Goal: Task Accomplishment & Management: Use online tool/utility

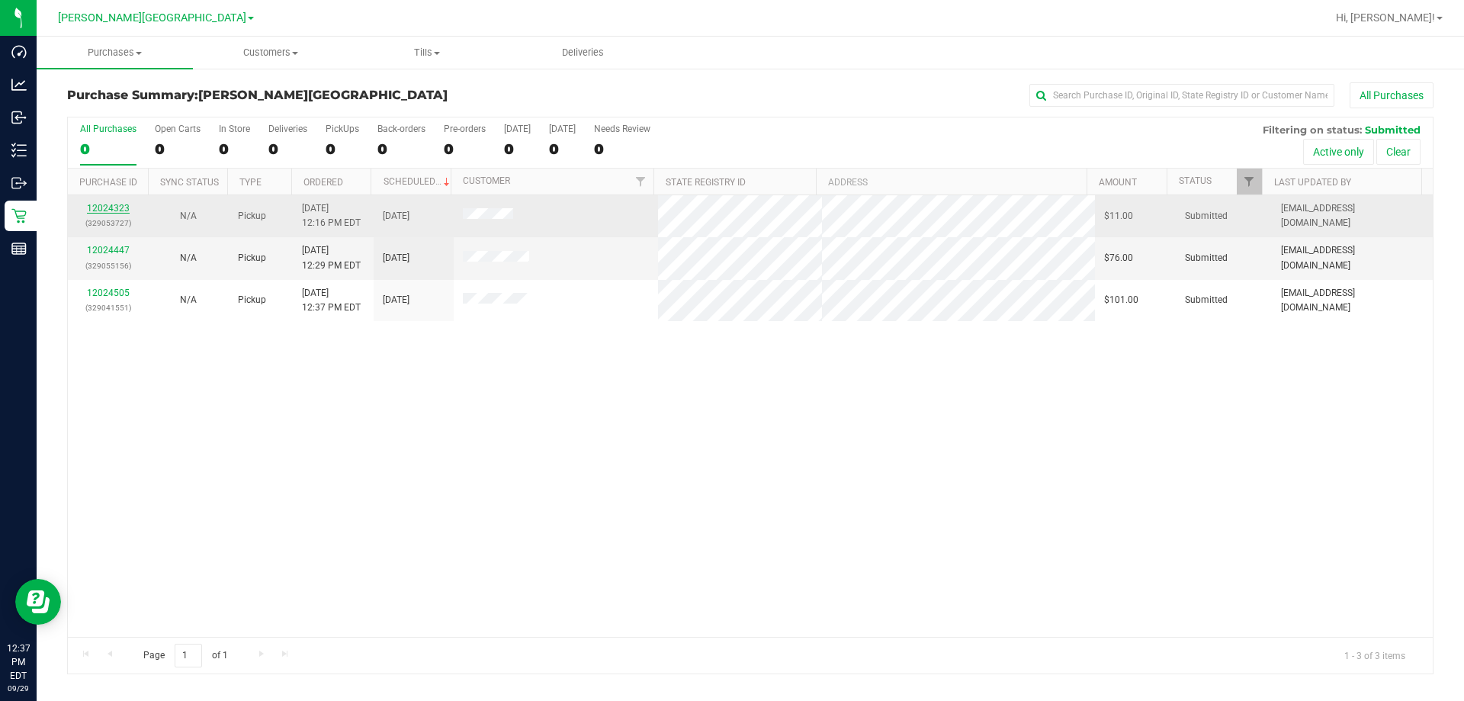
click at [110, 207] on link "12024323" at bounding box center [108, 208] width 43 height 11
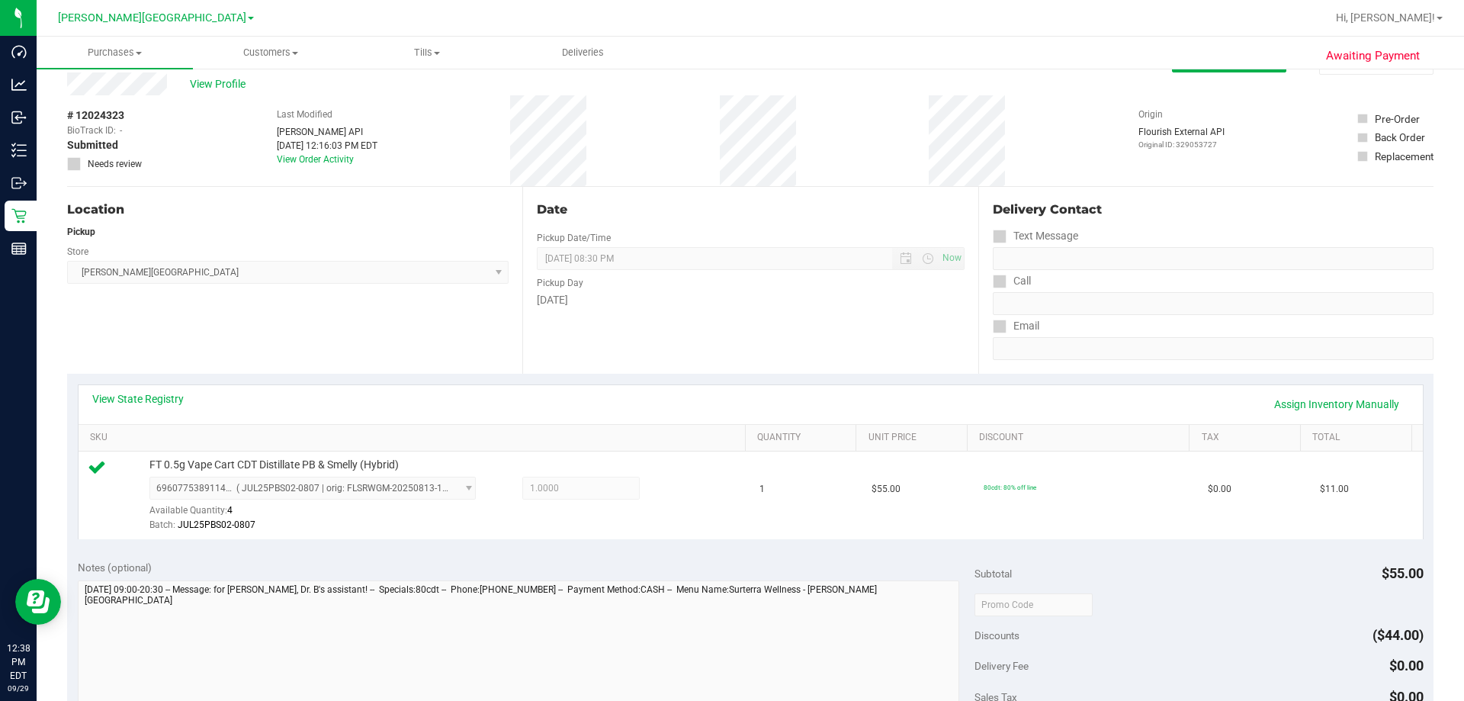
scroll to position [305, 0]
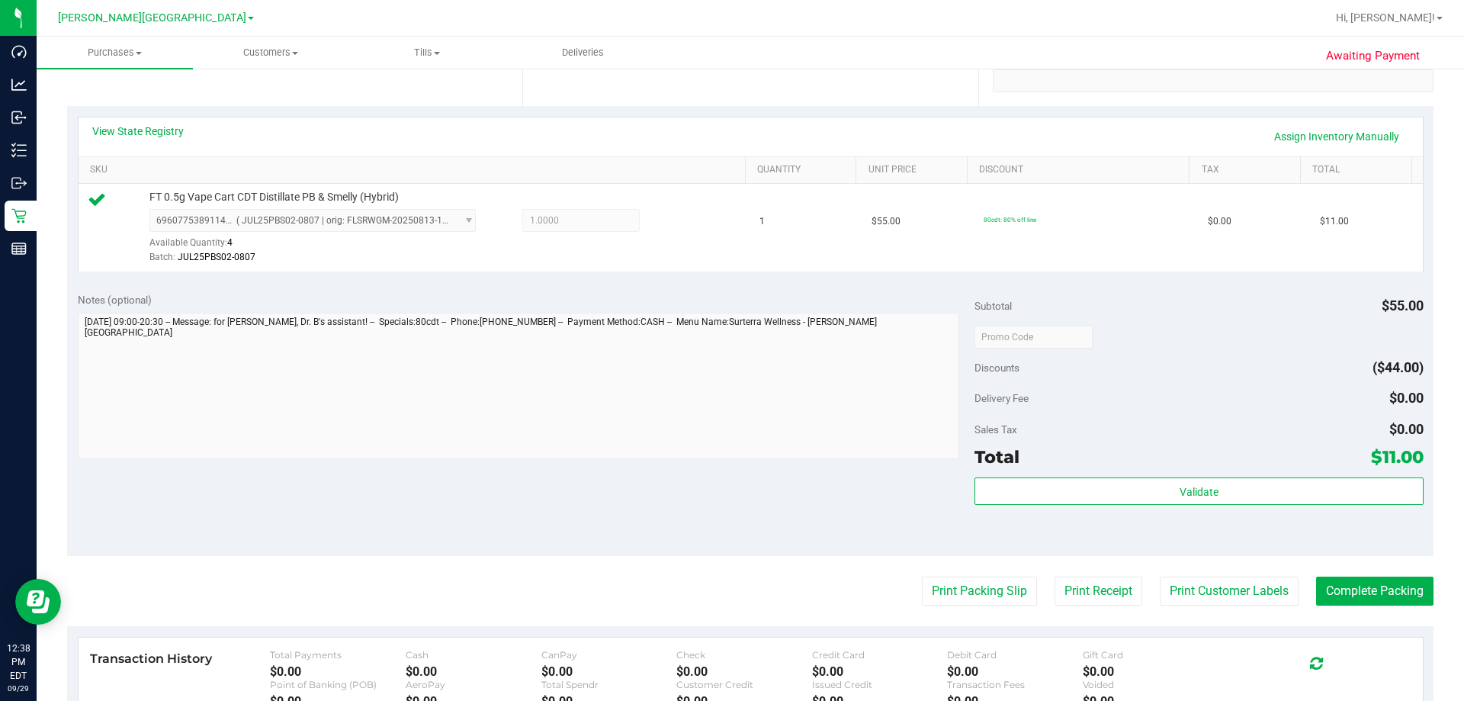
click at [1220, 509] on div "Validate" at bounding box center [1198, 511] width 448 height 69
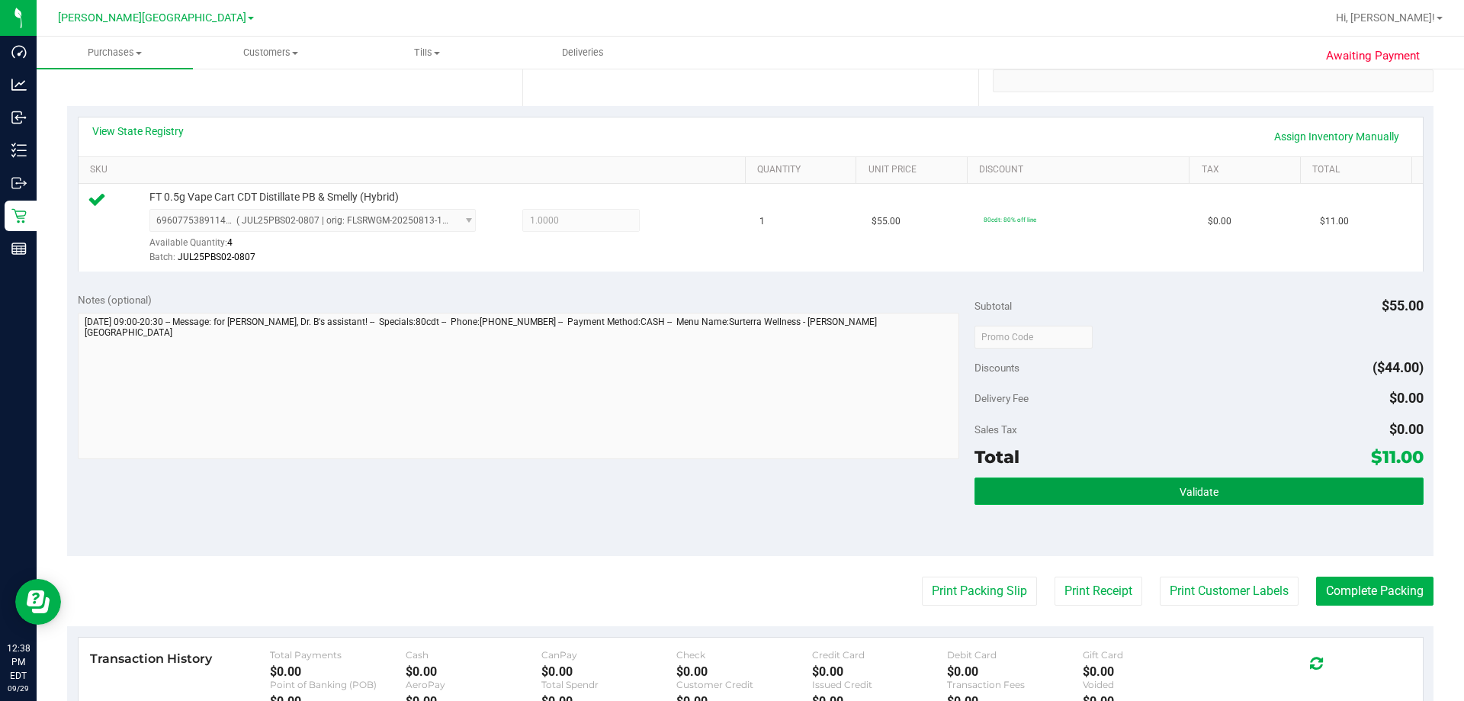
click at [1198, 493] on span "Validate" at bounding box center [1198, 492] width 39 height 12
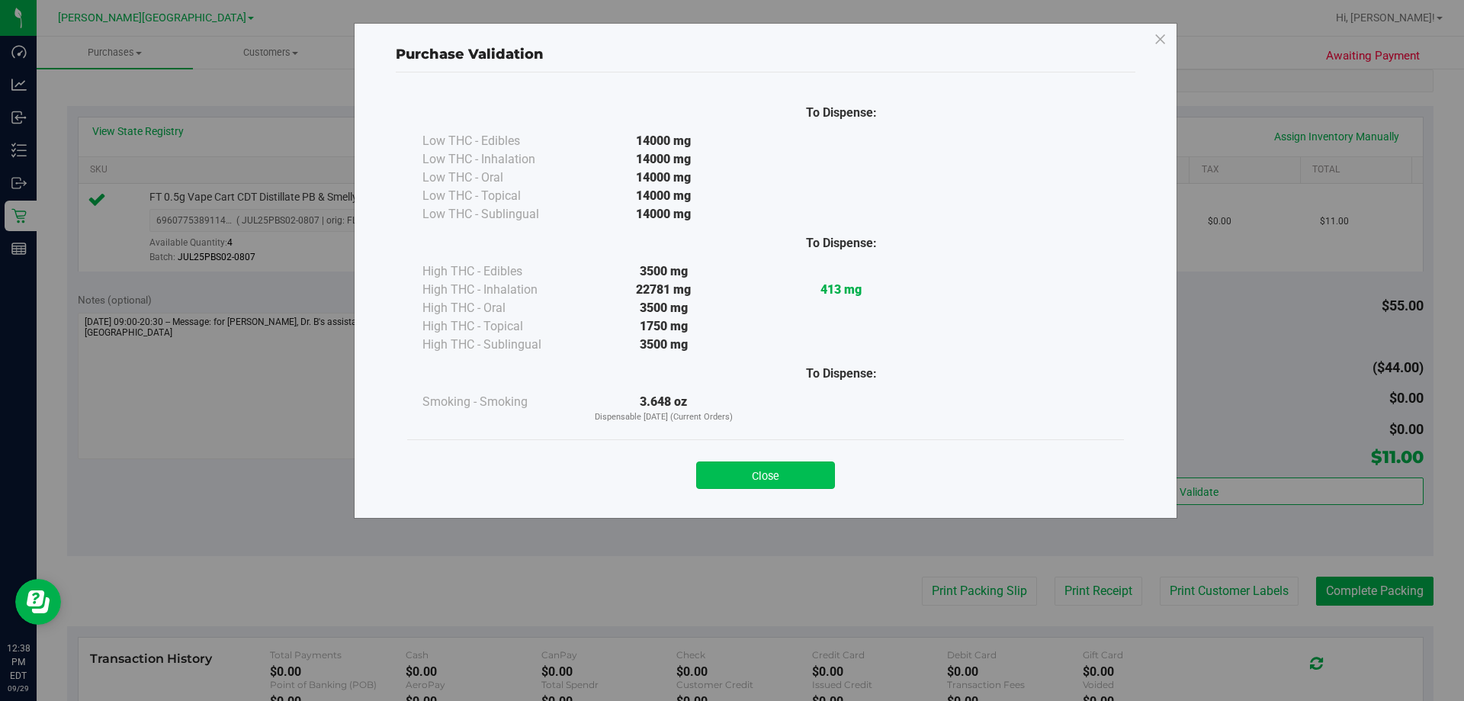
drag, startPoint x: 817, startPoint y: 479, endPoint x: 833, endPoint y: 484, distance: 16.9
click at [816, 479] on button "Close" at bounding box center [765, 474] width 139 height 27
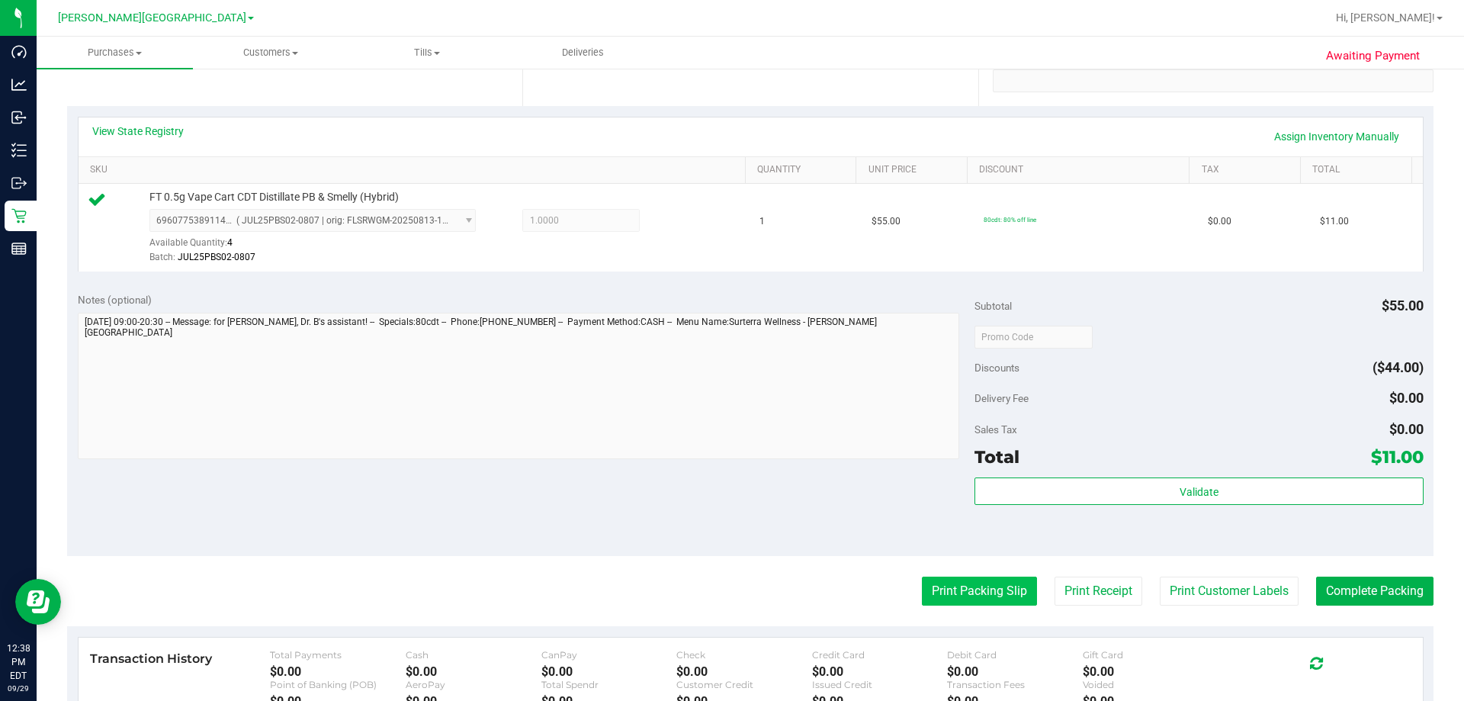
click at [962, 591] on button "Print Packing Slip" at bounding box center [979, 590] width 115 height 29
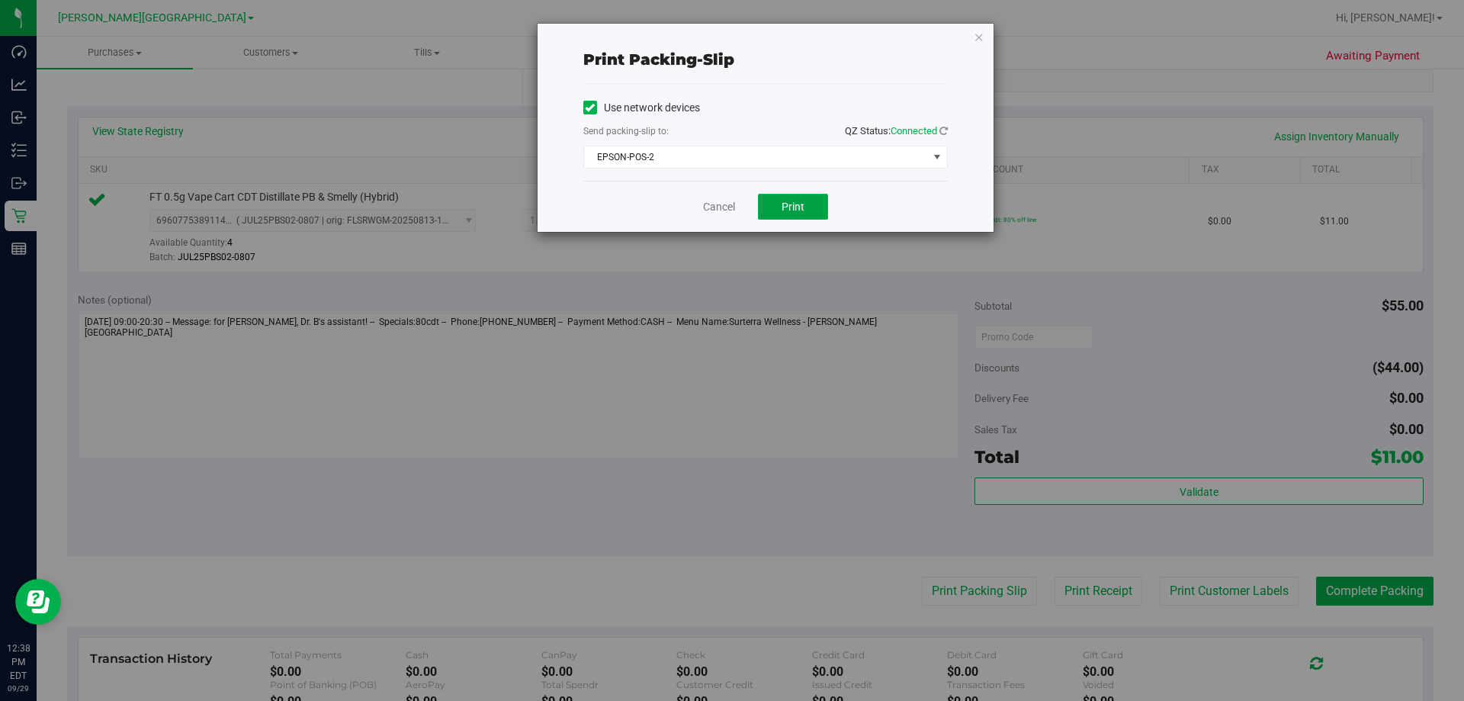
click at [788, 201] on span "Print" at bounding box center [792, 207] width 23 height 12
click at [730, 201] on link "Cancel" at bounding box center [719, 207] width 32 height 16
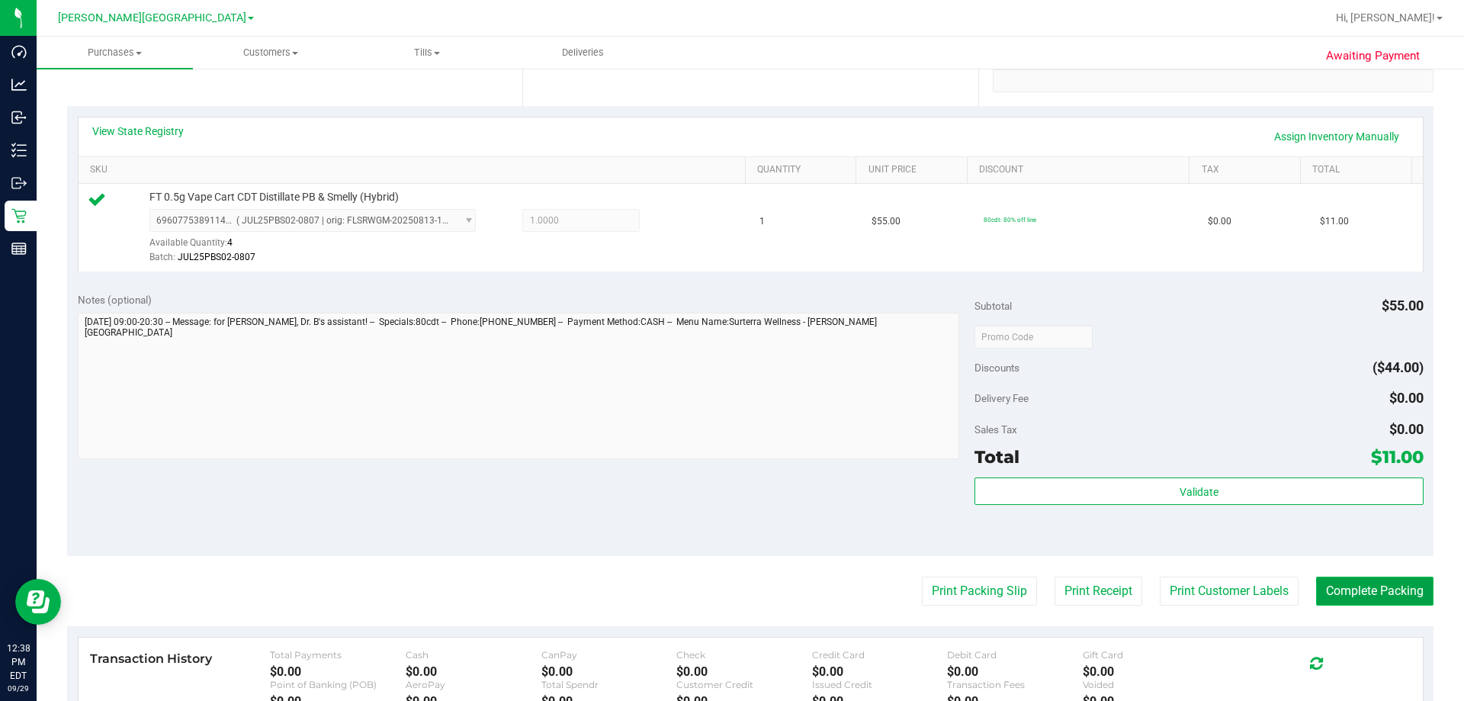
click at [1401, 588] on button "Complete Packing" at bounding box center [1374, 590] width 117 height 29
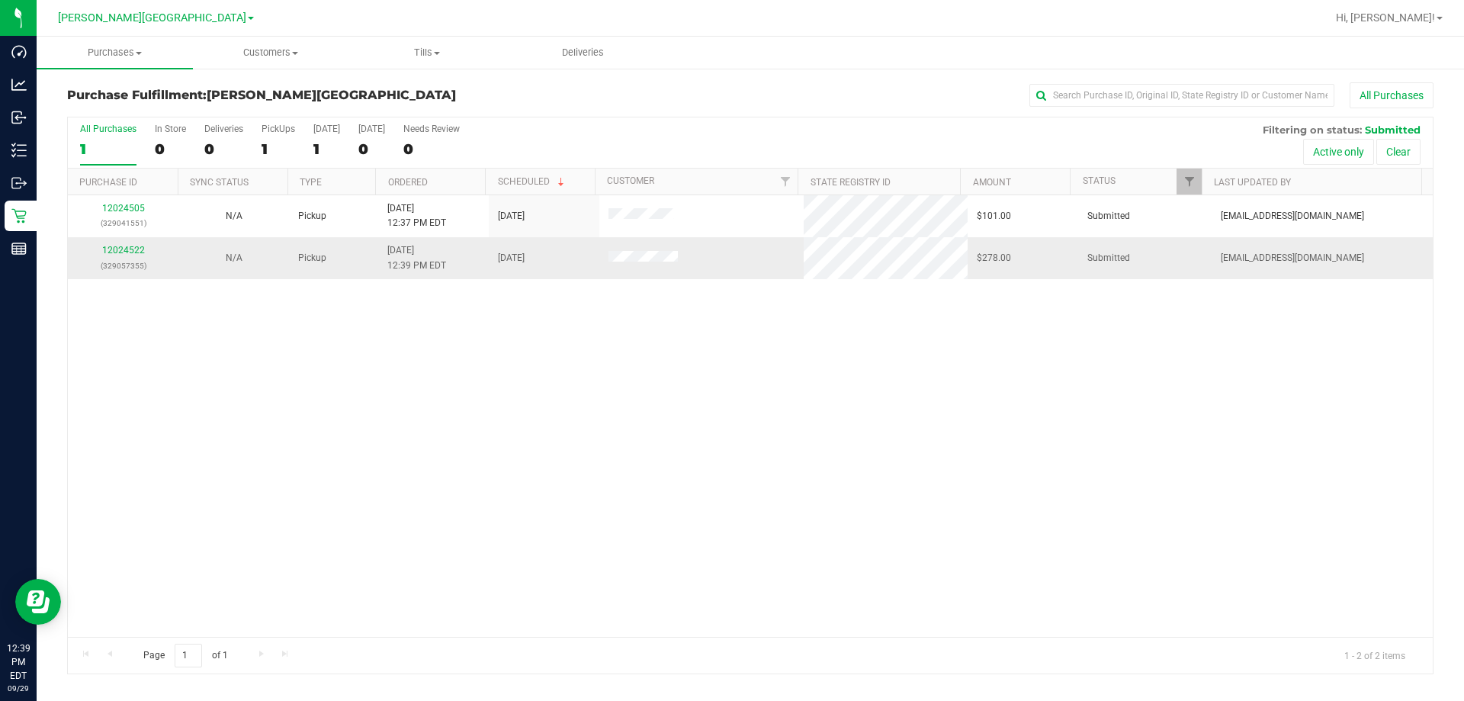
click at [149, 247] on div "12024522 (329057355)" at bounding box center [123, 257] width 92 height 29
click at [135, 252] on link "12024522" at bounding box center [123, 250] width 43 height 11
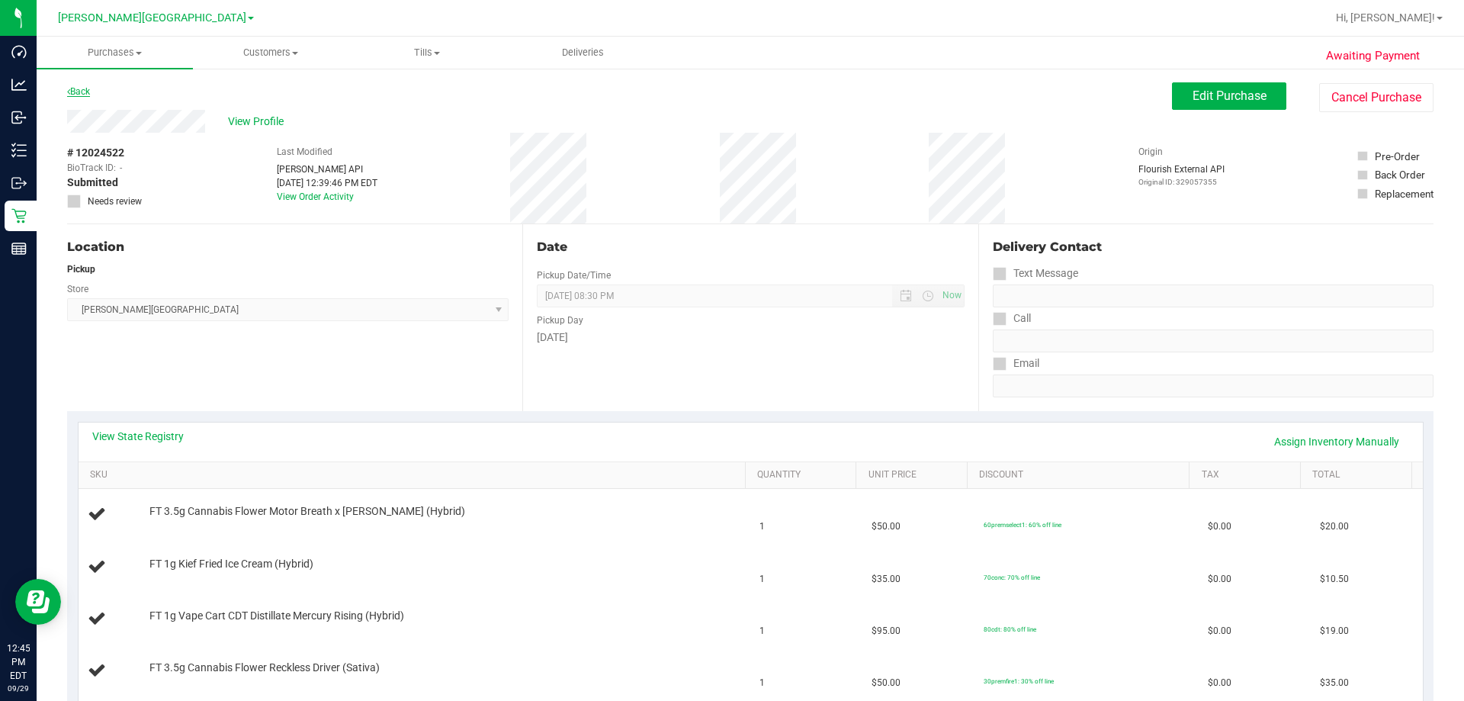
click at [78, 88] on link "Back" at bounding box center [78, 91] width 23 height 11
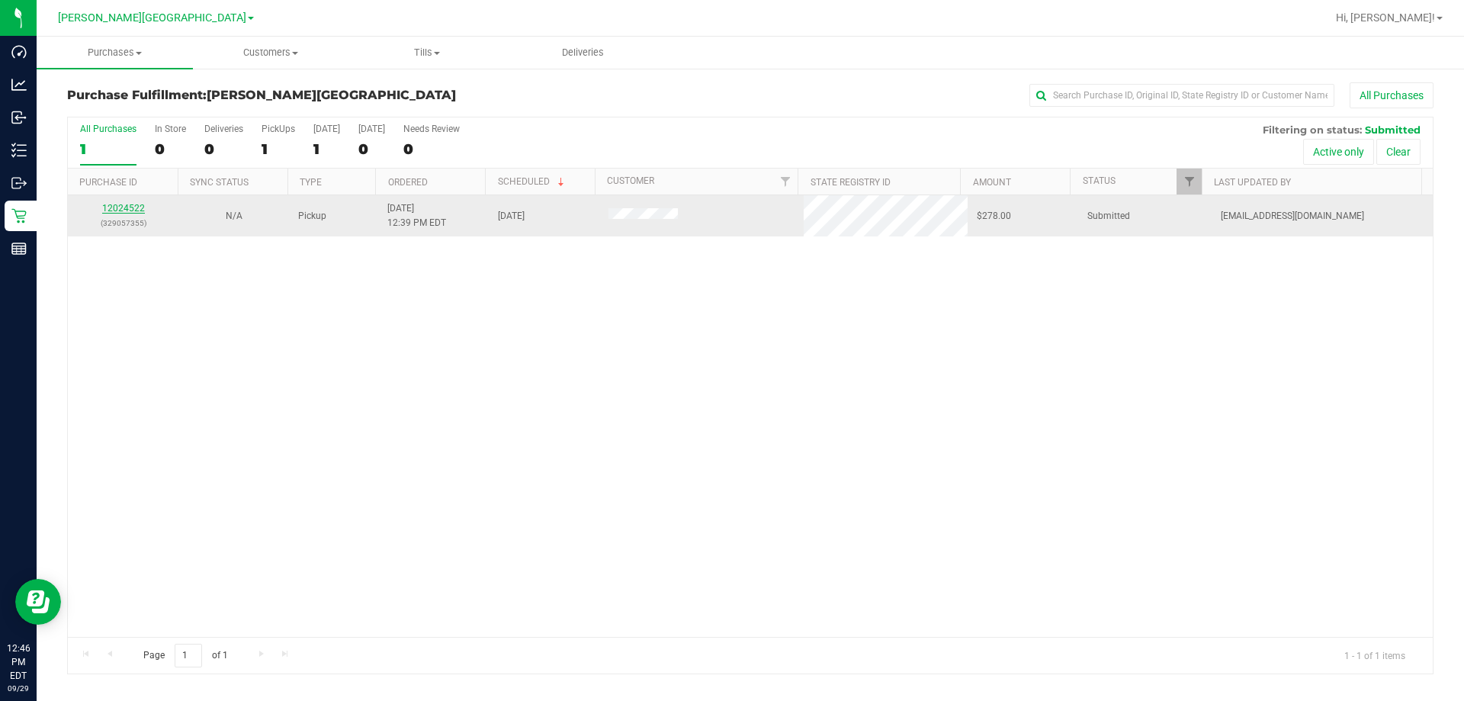
click at [134, 207] on link "12024522" at bounding box center [123, 208] width 43 height 11
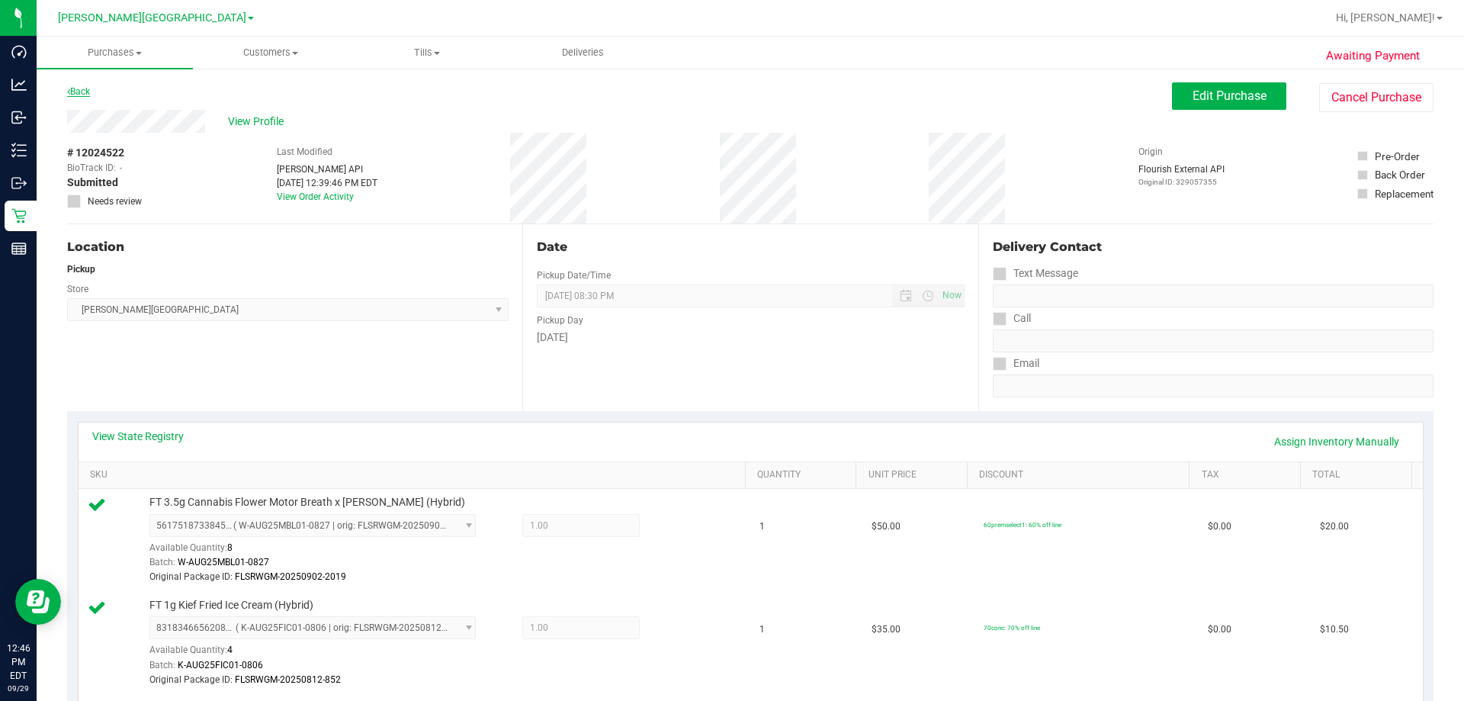
click at [85, 91] on link "Back" at bounding box center [78, 91] width 23 height 11
